Goal: Task Accomplishment & Management: Manage account settings

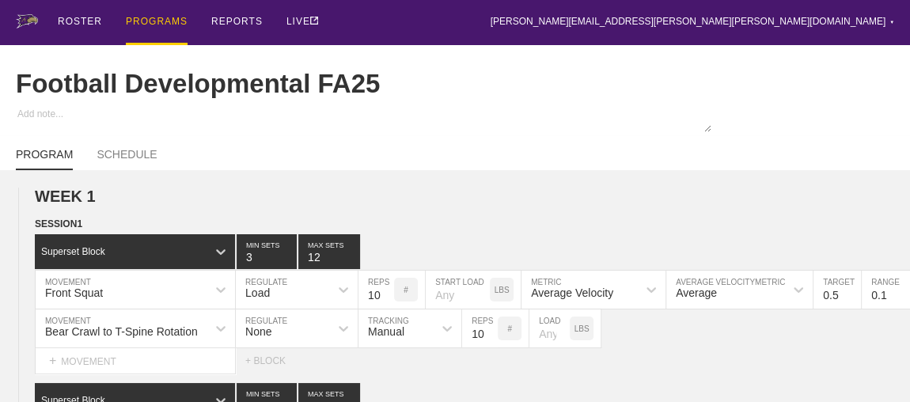
click at [139, 23] on div "PROGRAMS" at bounding box center [157, 22] width 62 height 45
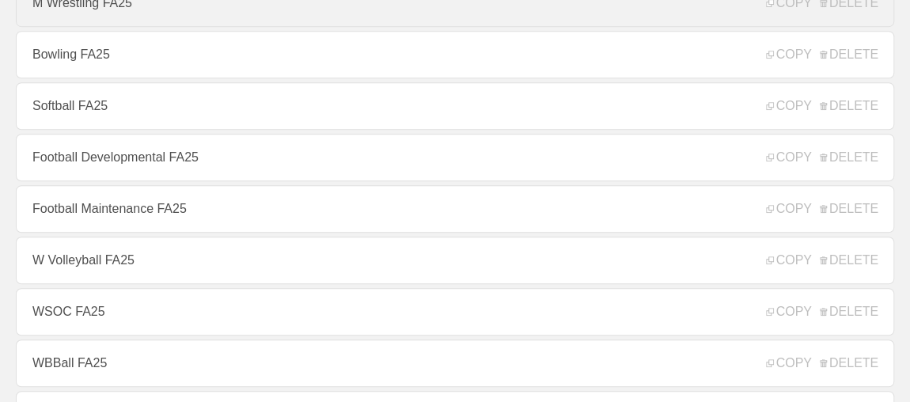
scroll to position [503, 0]
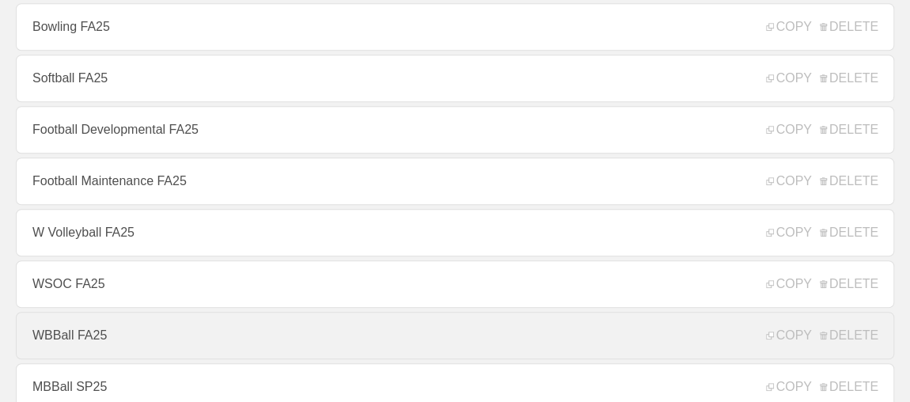
click at [73, 344] on link "WBBall FA25" at bounding box center [455, 335] width 878 height 47
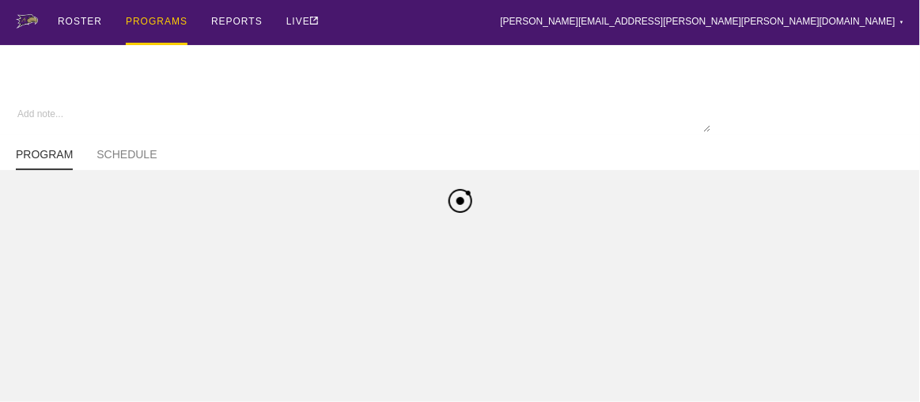
type textarea "x"
type input "WBBall FA25"
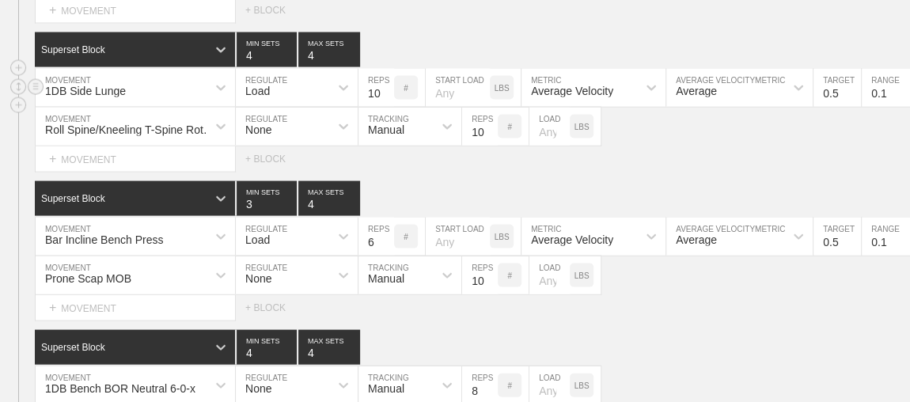
scroll to position [1508, 0]
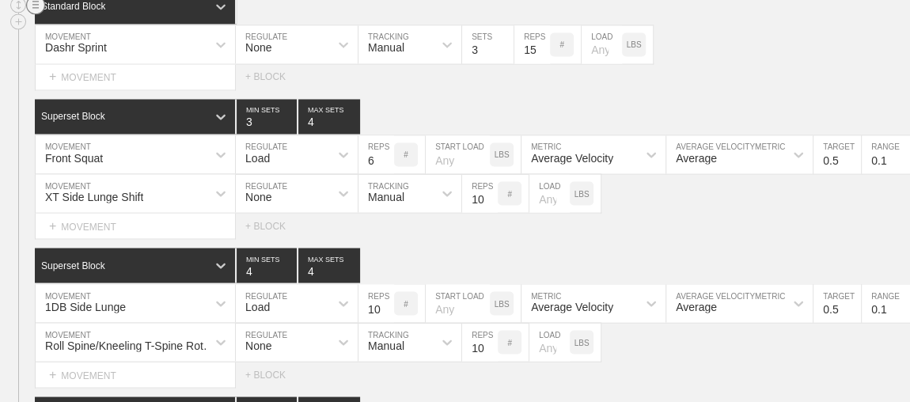
click at [30, 13] on circle at bounding box center [36, 6] width 18 height 18
click at [76, 44] on div "DELETE" at bounding box center [110, 46] width 127 height 24
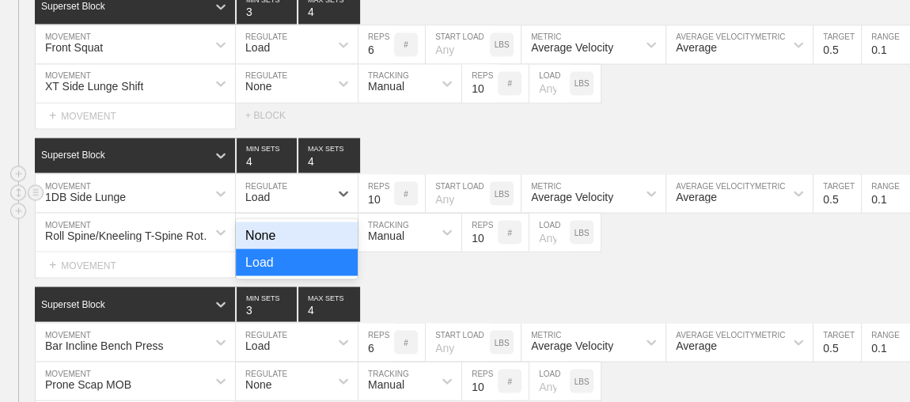
click at [317, 205] on div "Load" at bounding box center [282, 193] width 93 height 27
click at [270, 239] on div "None" at bounding box center [297, 235] width 122 height 27
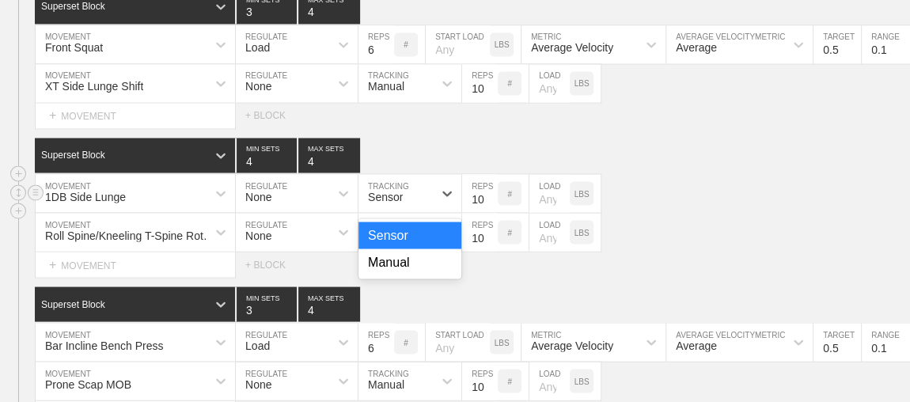
click at [375, 203] on div "Sensor" at bounding box center [385, 197] width 35 height 13
click at [398, 275] on div "Manual" at bounding box center [410, 262] width 103 height 27
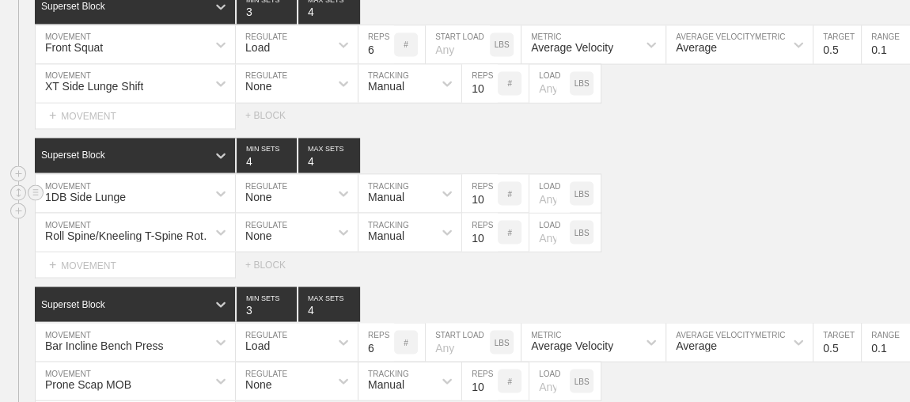
click at [688, 201] on div "1DB Side Lunge MOVEMENT None REGULATE Manual TRACKING 10 REPS # LOAD LBS" at bounding box center [455, 194] width 910 height 39
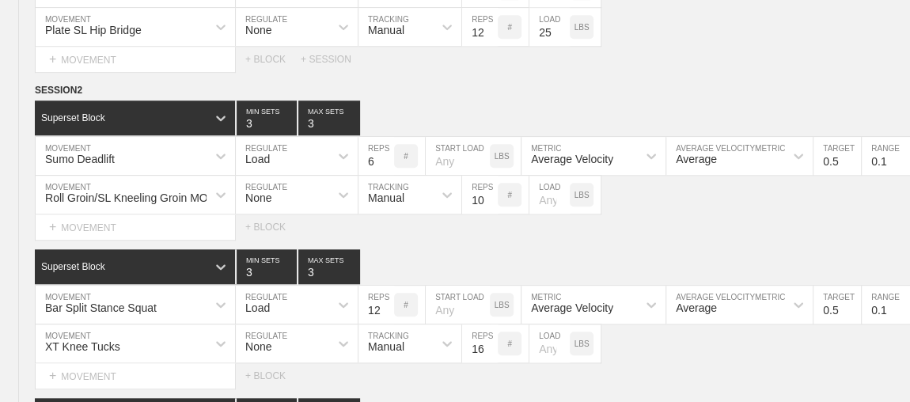
scroll to position [0, 0]
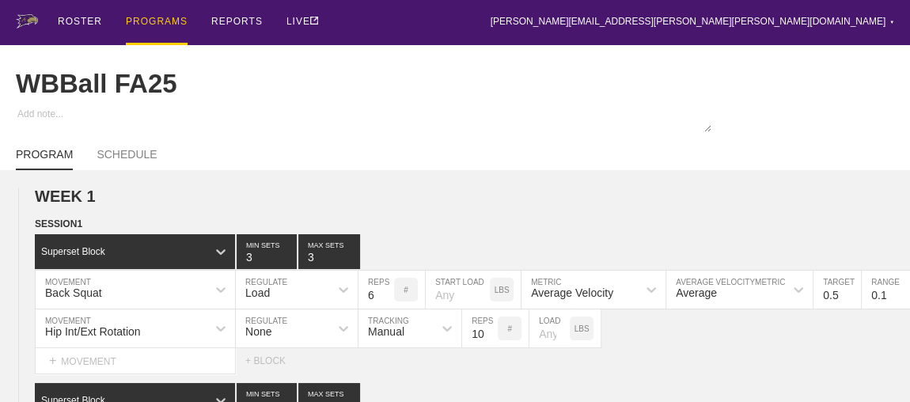
click at [152, 23] on div "PROGRAMS" at bounding box center [157, 22] width 62 height 45
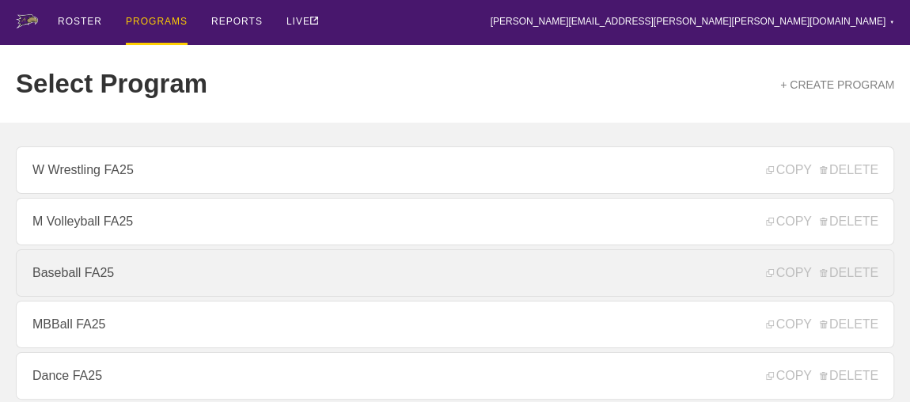
click at [74, 283] on link "Baseball FA25" at bounding box center [455, 272] width 878 height 47
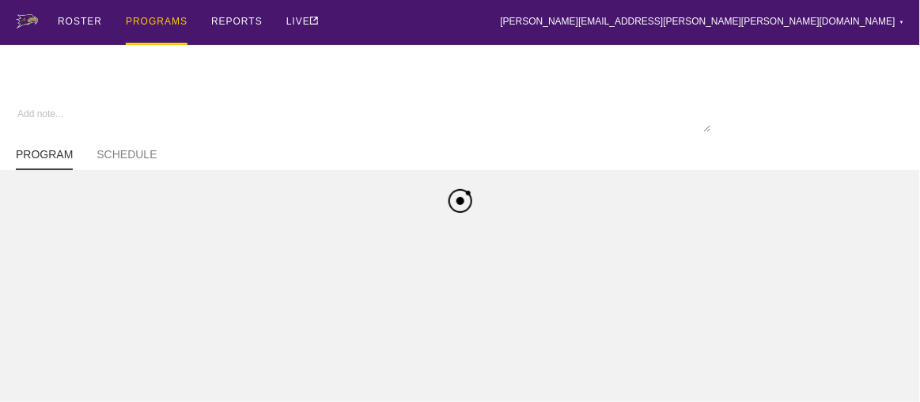
type textarea "x"
type input "Baseball FA25"
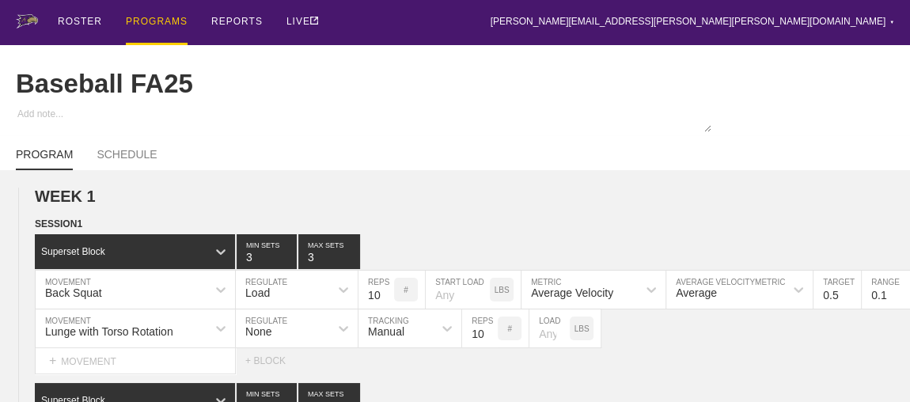
click at [138, 21] on div "PROGRAMS" at bounding box center [157, 22] width 62 height 45
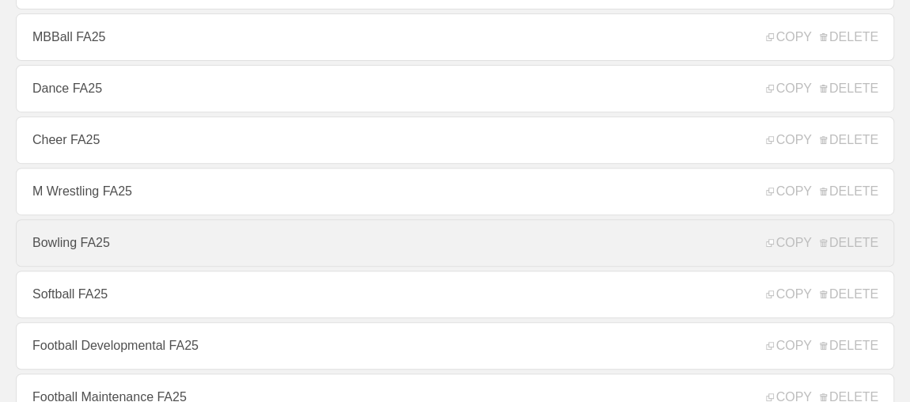
scroll to position [503, 0]
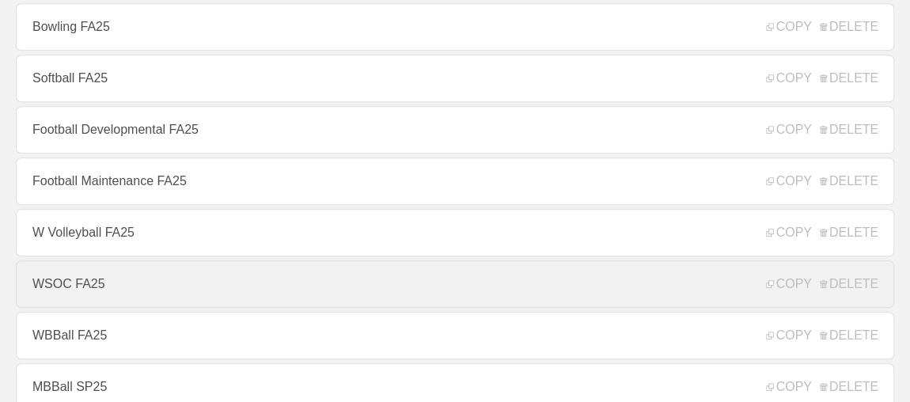
click at [76, 286] on link "WSOC FA25" at bounding box center [455, 283] width 878 height 47
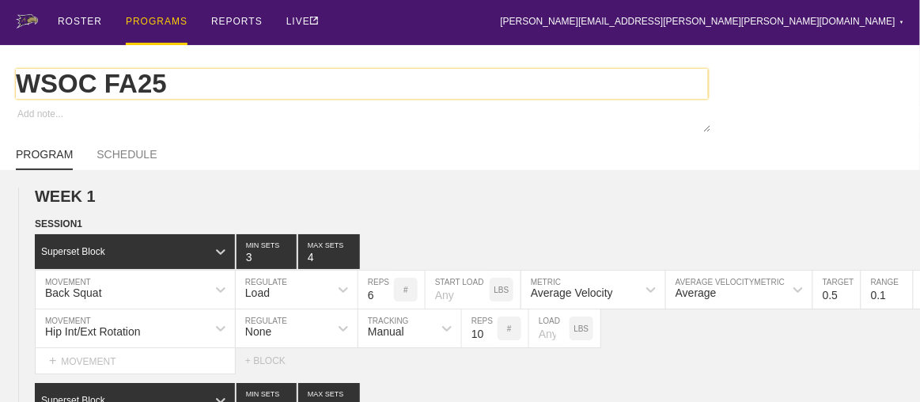
type textarea "x"
type input "WSOC FA25"
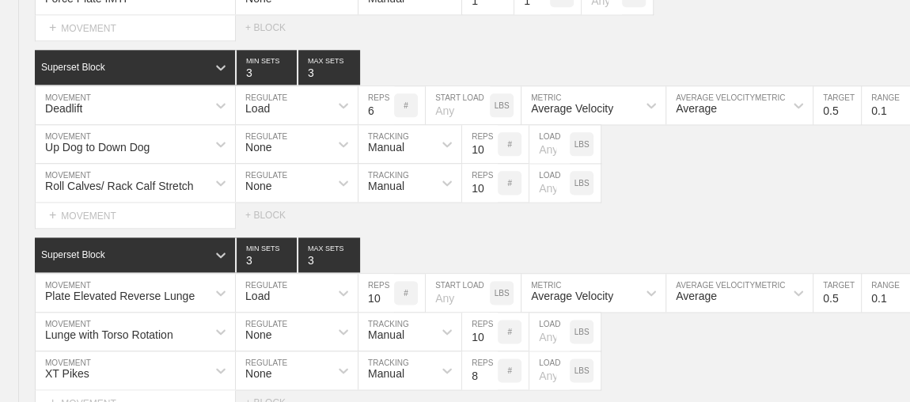
scroll to position [7117, 0]
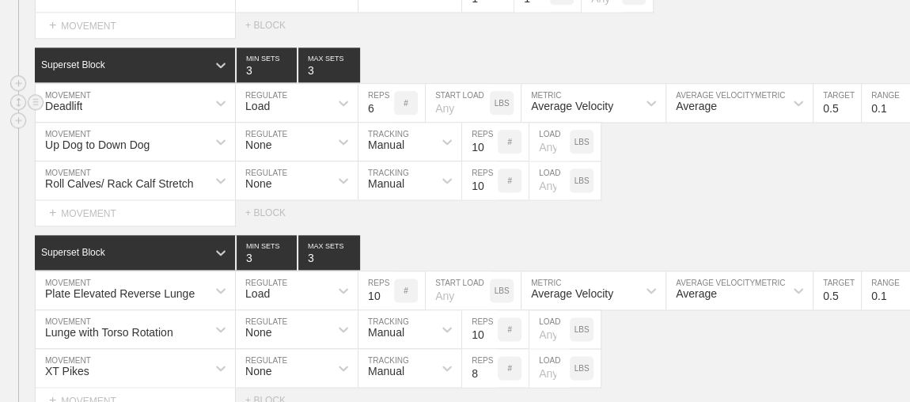
click at [370, 85] on input "6" at bounding box center [377, 103] width 36 height 38
type input "3"
click at [375, 273] on input "10" at bounding box center [377, 290] width 36 height 38
type input "8"
click at [533, 235] on div "Superset Block 3 MIN SETS 3 MAX SETS" at bounding box center [472, 252] width 875 height 35
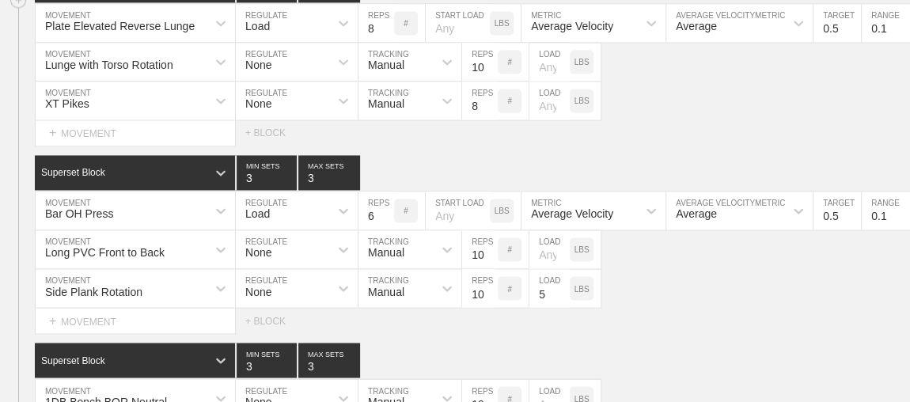
scroll to position [7404, 0]
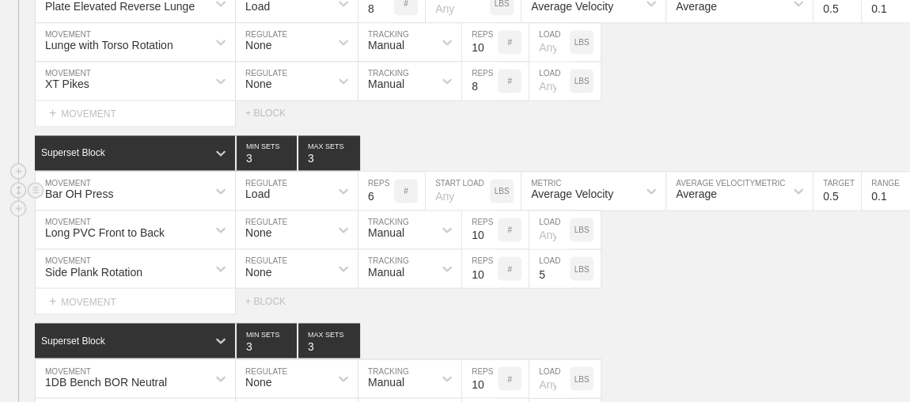
click at [366, 174] on input "6" at bounding box center [377, 191] width 36 height 38
type input "3"
click at [530, 103] on div "SESSION 1 Standard Block DUPLICATE INSERT MOVEMENT AFTER DELETE Force Plate IMT…" at bounding box center [455, 66] width 910 height 869
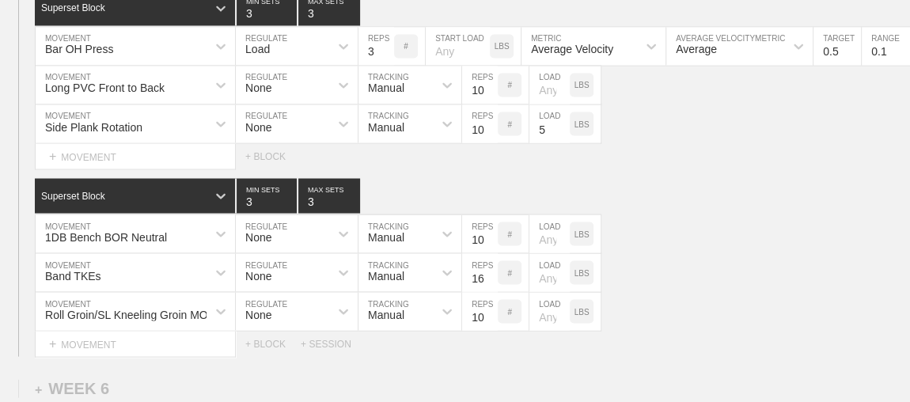
scroll to position [7576, 0]
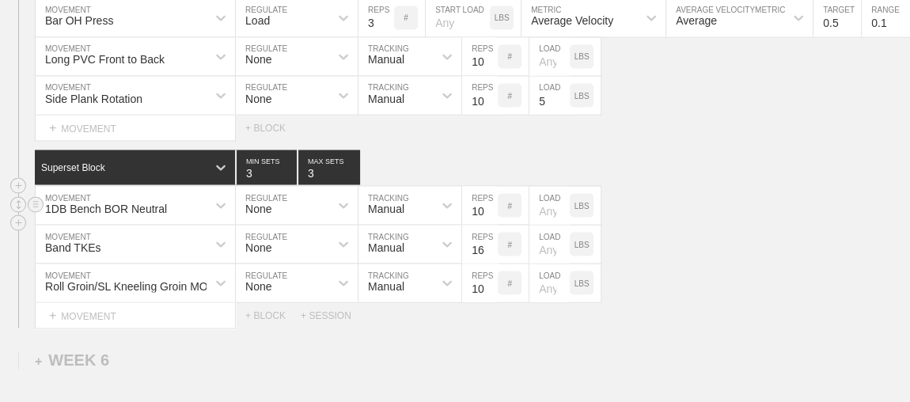
click at [466, 188] on input "10" at bounding box center [480, 206] width 36 height 38
type input "8"
click at [725, 150] on div "Superset Block 3 MIN SETS 3 MAX SETS" at bounding box center [472, 167] width 875 height 35
